Goal: Task Accomplishment & Management: Manage account settings

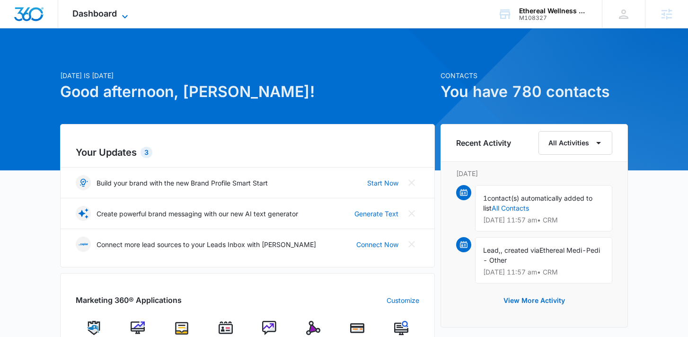
click at [121, 13] on icon at bounding box center [124, 16] width 11 height 11
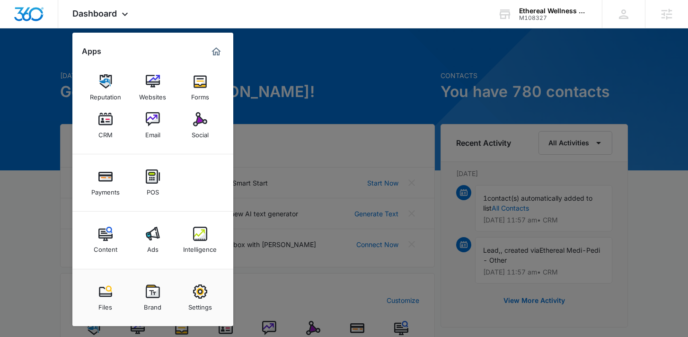
click at [361, 116] on div at bounding box center [344, 168] width 688 height 337
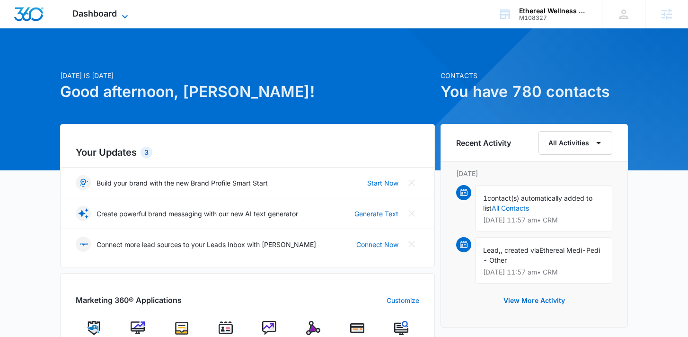
click at [116, 16] on span "Dashboard" at bounding box center [94, 14] width 44 height 10
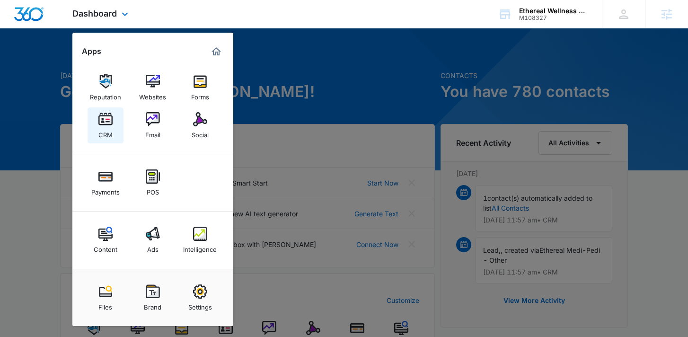
click at [105, 118] on img at bounding box center [105, 119] width 14 height 14
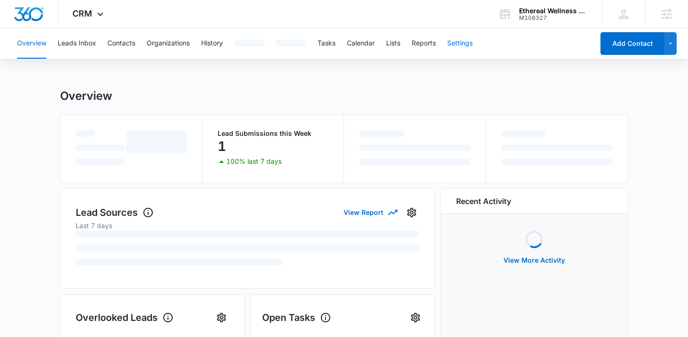
click at [465, 44] on button "Settings" at bounding box center [460, 43] width 26 height 30
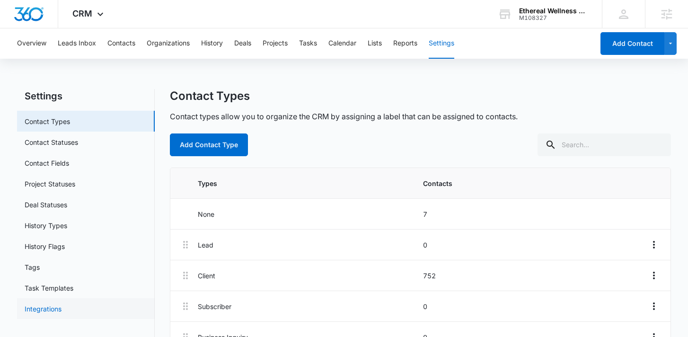
click at [39, 309] on link "Integrations" at bounding box center [43, 309] width 37 height 10
